Goal: Transaction & Acquisition: Download file/media

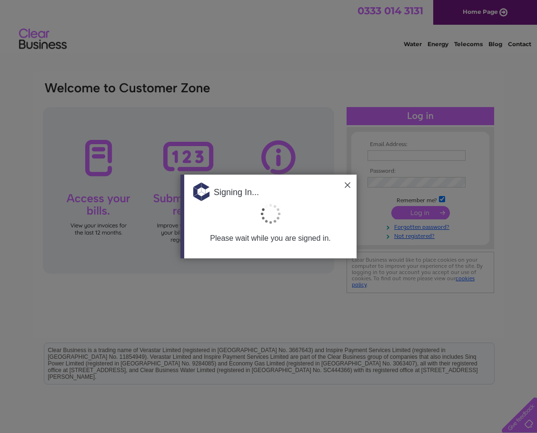
type input "gnahealthcare@gmail.com"
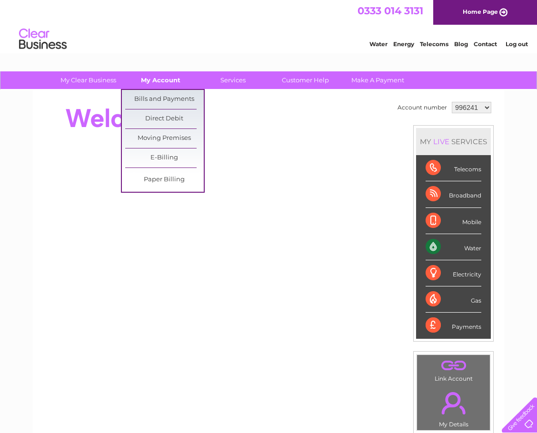
click at [160, 81] on link "My Account" at bounding box center [160, 80] width 79 height 18
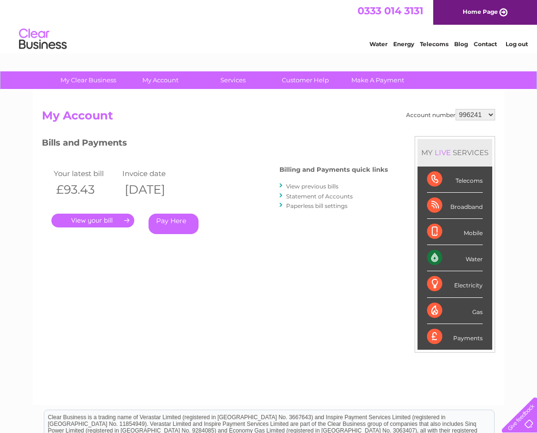
click at [485, 114] on select "996241 1065554 2027425" at bounding box center [476, 114] width 40 height 11
select select "1065554"
click at [456, 109] on select "996241 1065554 2027425" at bounding box center [476, 114] width 40 height 11
click at [495, 116] on select "996241 1065554 2027425" at bounding box center [476, 114] width 40 height 11
select select "2027425"
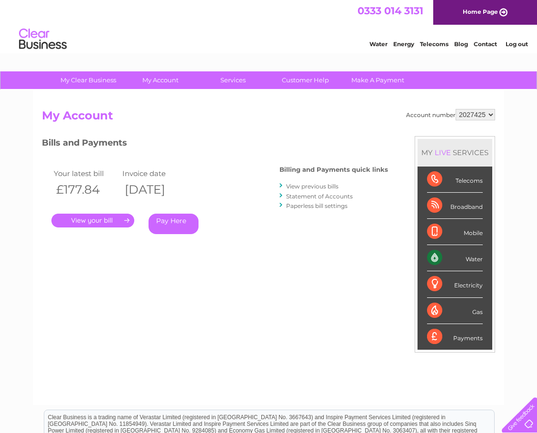
click at [456, 109] on select "996241 1065554 2027425" at bounding box center [476, 114] width 40 height 11
click at [329, 185] on link "View previous bills" at bounding box center [312, 186] width 52 height 7
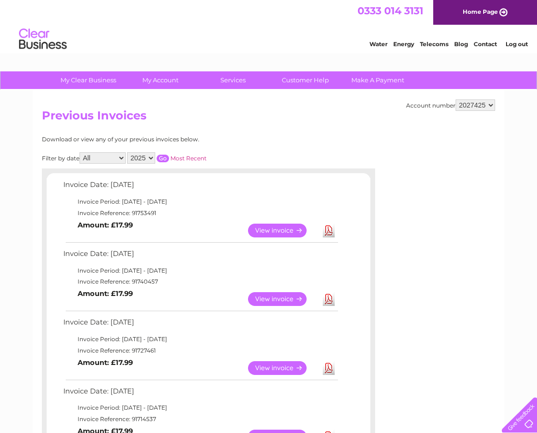
click at [479, 108] on select "996241 1065554 2027425" at bounding box center [476, 105] width 40 height 11
select select "1065554"
click at [456, 100] on select "996241 1065554 2027425" at bounding box center [476, 105] width 40 height 11
click at [330, 298] on link "Download" at bounding box center [329, 299] width 12 height 14
